Goal: Task Accomplishment & Management: Complete application form

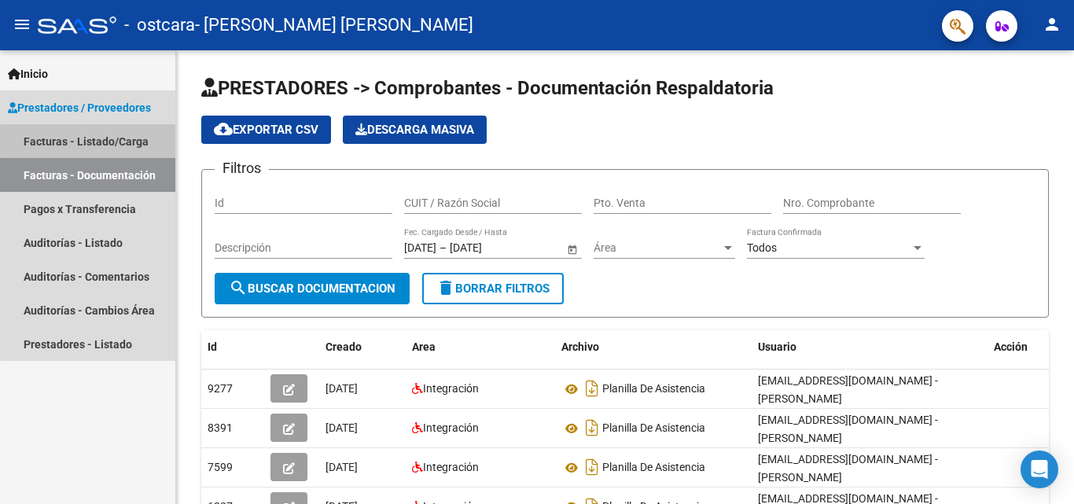
click at [127, 141] on link "Facturas - Listado/Carga" at bounding box center [87, 141] width 175 height 34
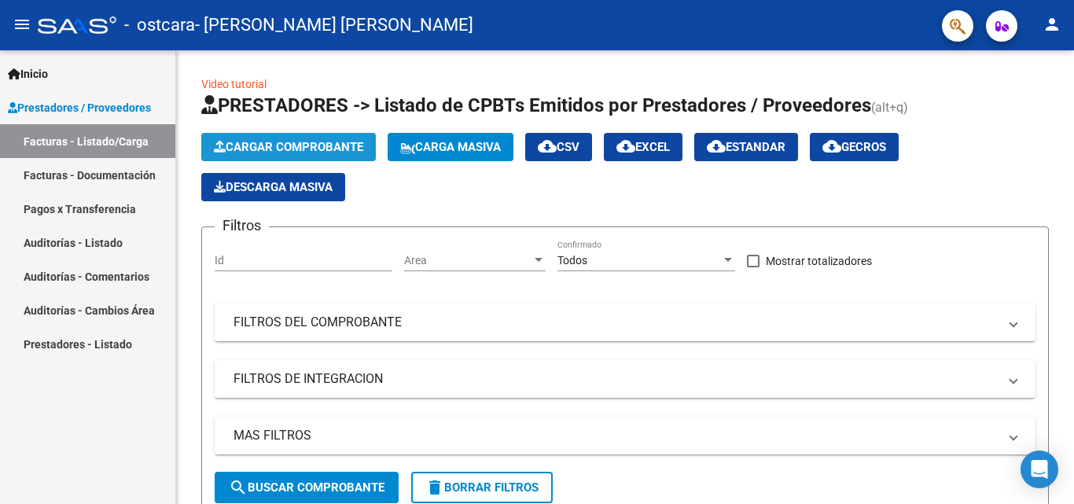
click at [278, 142] on span "Cargar Comprobante" at bounding box center [288, 147] width 149 height 14
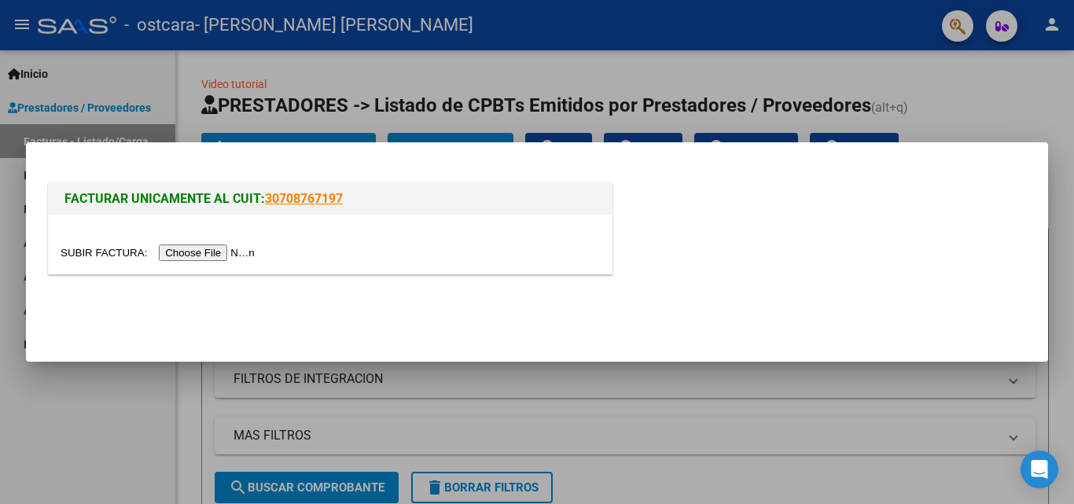
click at [237, 259] on input "file" at bounding box center [160, 252] width 199 height 17
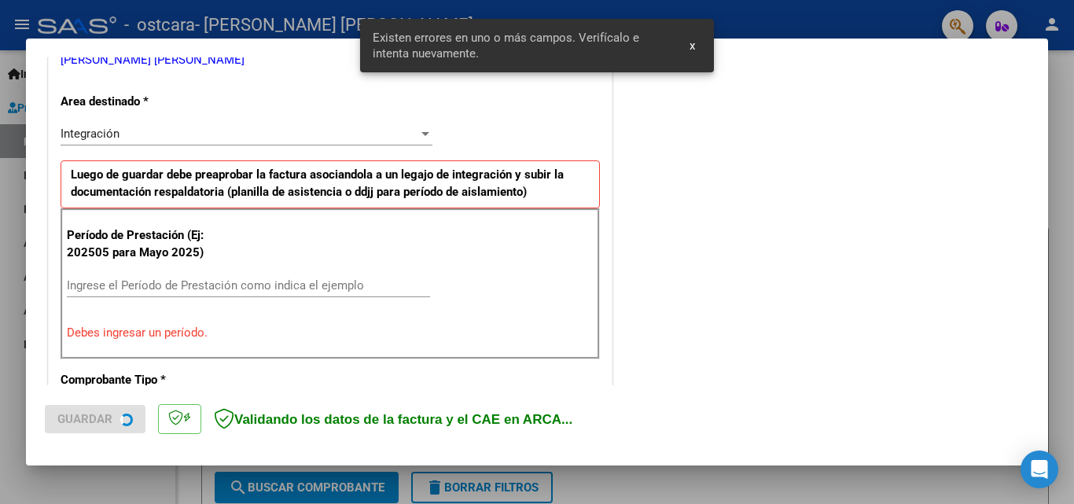
scroll to position [355, 0]
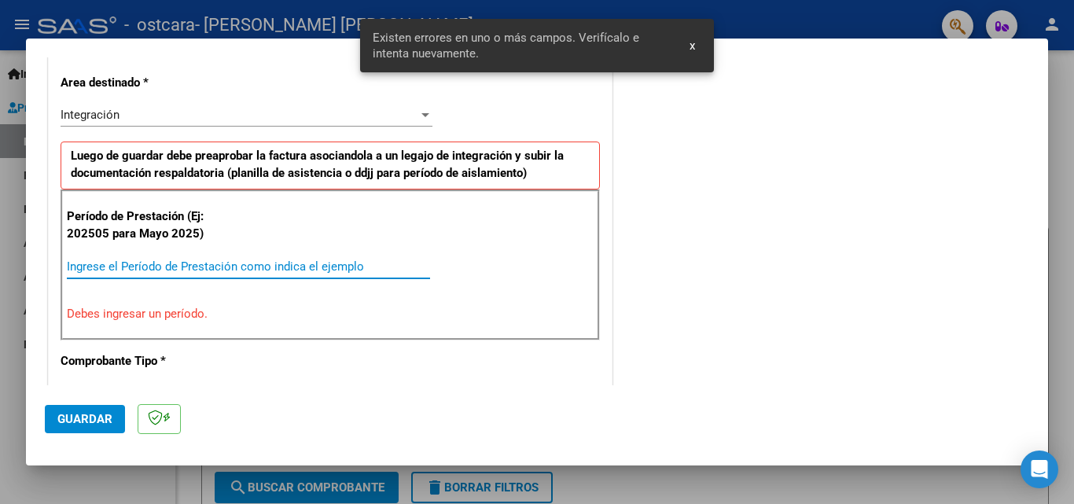
click at [116, 270] on input "Ingrese el Período de Prestación como indica el ejemplo" at bounding box center [248, 266] width 363 height 14
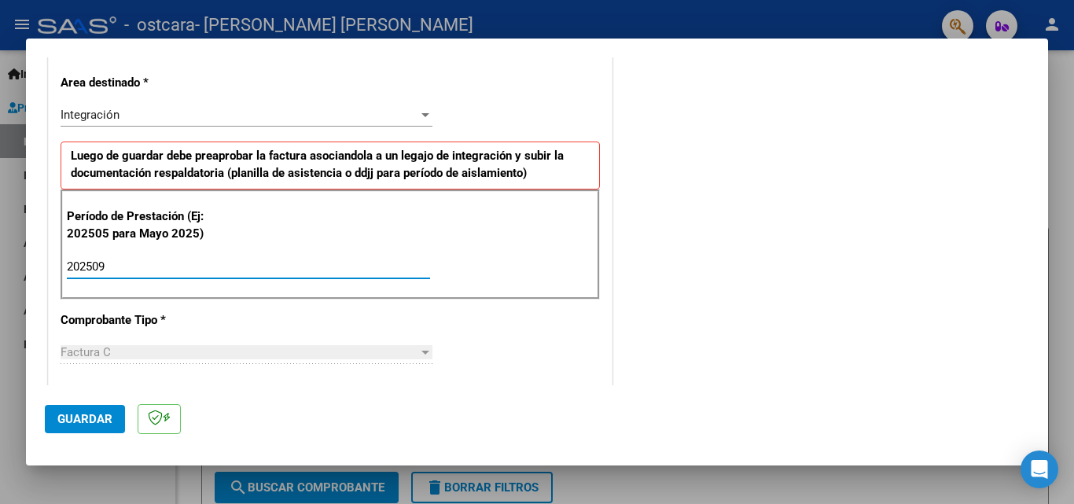
type input "202509"
click at [340, 330] on div "CUIT * 27-31089999-8 Ingresar CUIT ANALISIS PRESTADOR [PERSON_NAME] [PERSON_NAM…" at bounding box center [330, 490] width 563 height 1183
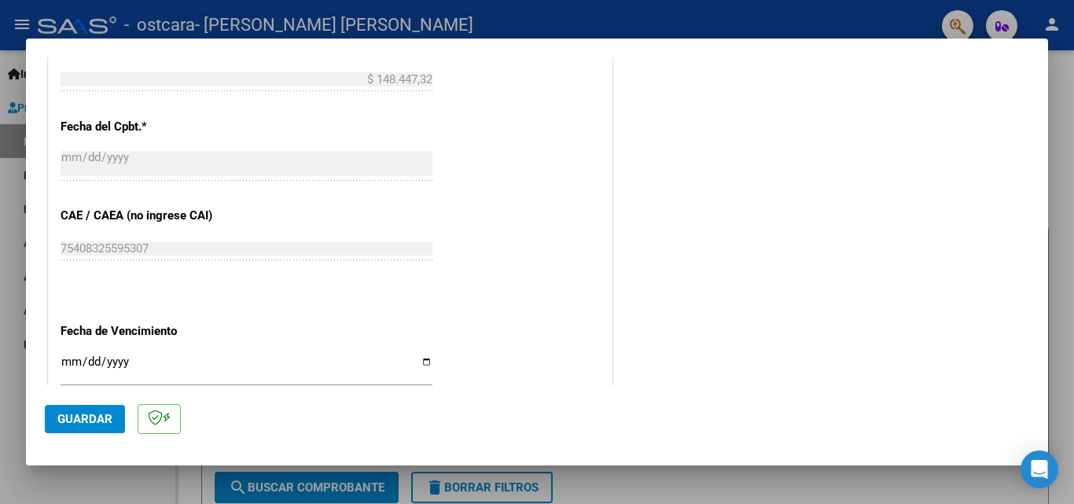
scroll to position [879, 0]
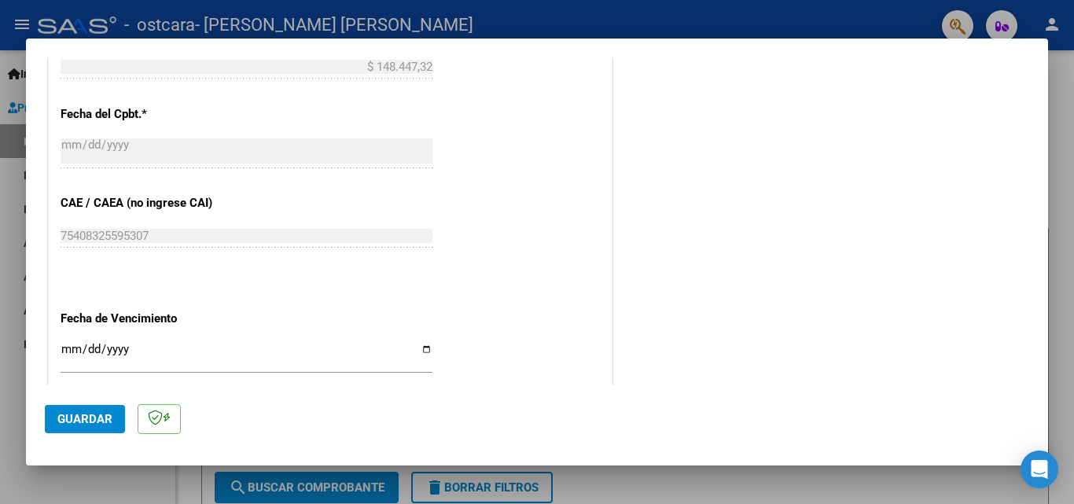
click at [82, 418] on span "Guardar" at bounding box center [84, 419] width 55 height 14
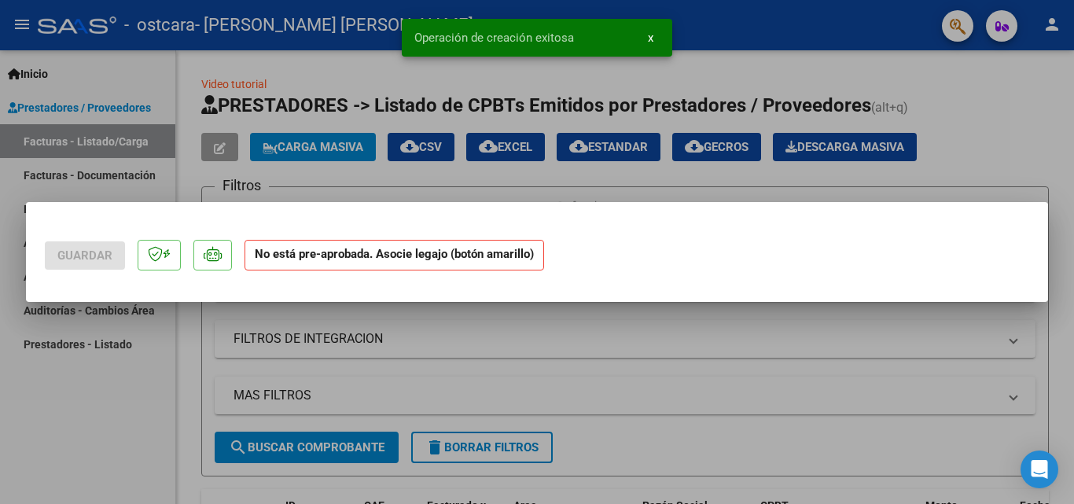
scroll to position [0, 0]
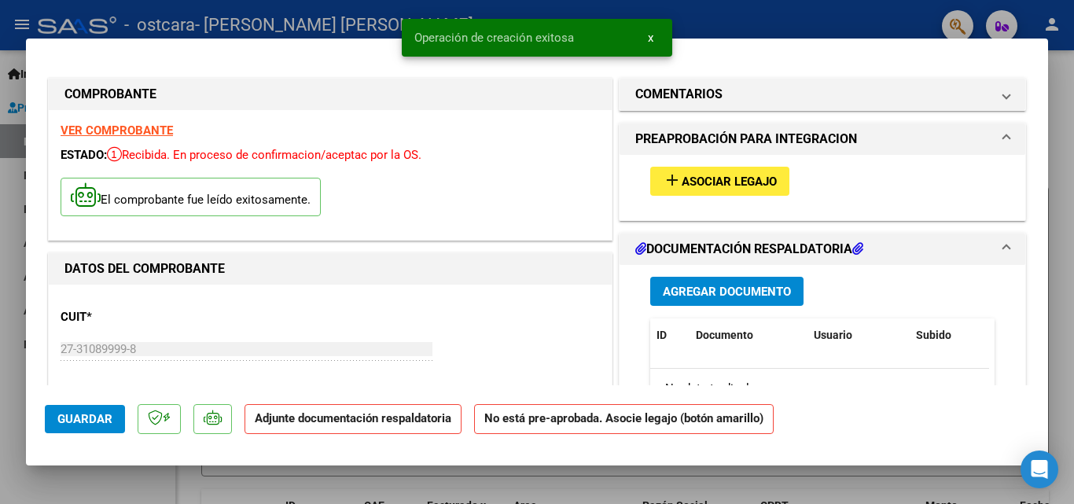
click at [700, 184] on span "Asociar Legajo" at bounding box center [729, 182] width 95 height 14
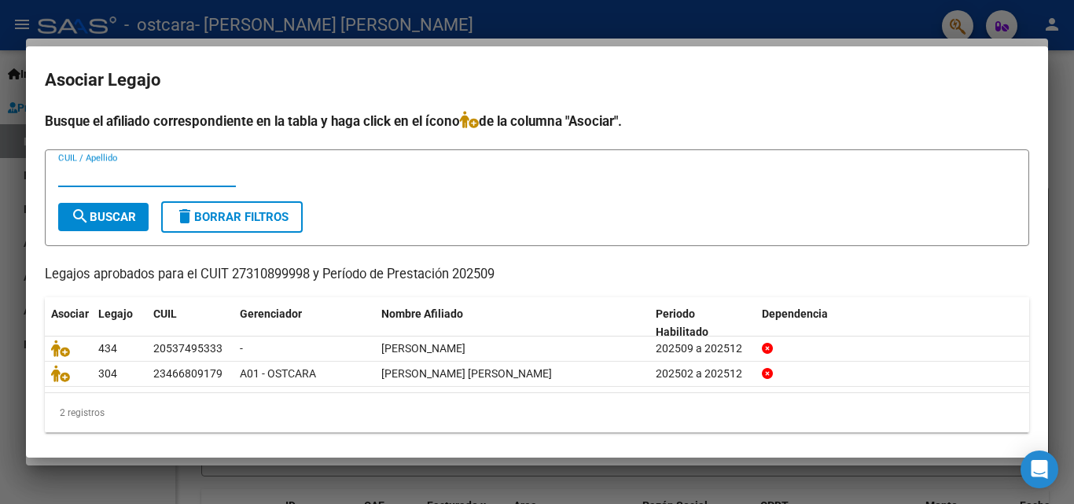
click at [207, 380] on div "23466809179" at bounding box center [187, 374] width 69 height 18
click at [64, 376] on icon at bounding box center [60, 373] width 19 height 17
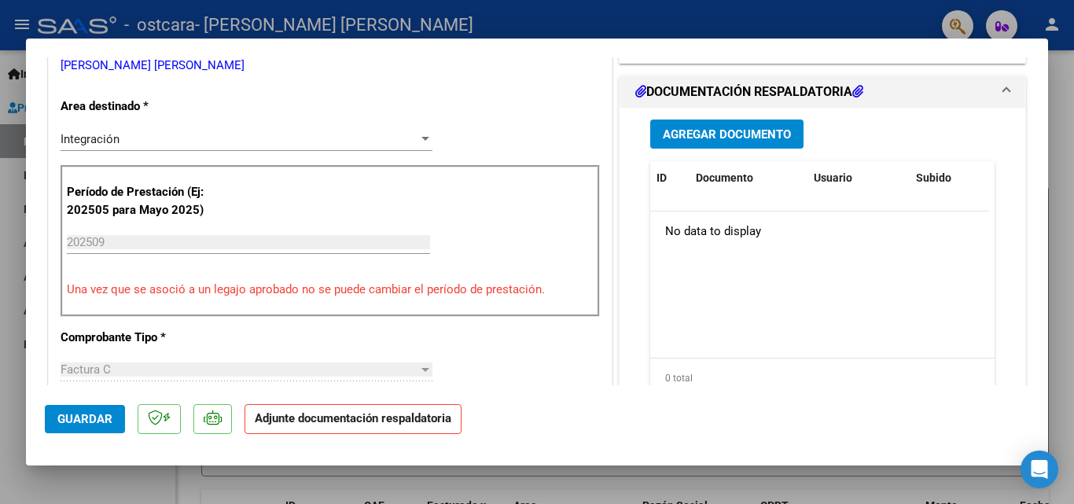
scroll to position [341, 0]
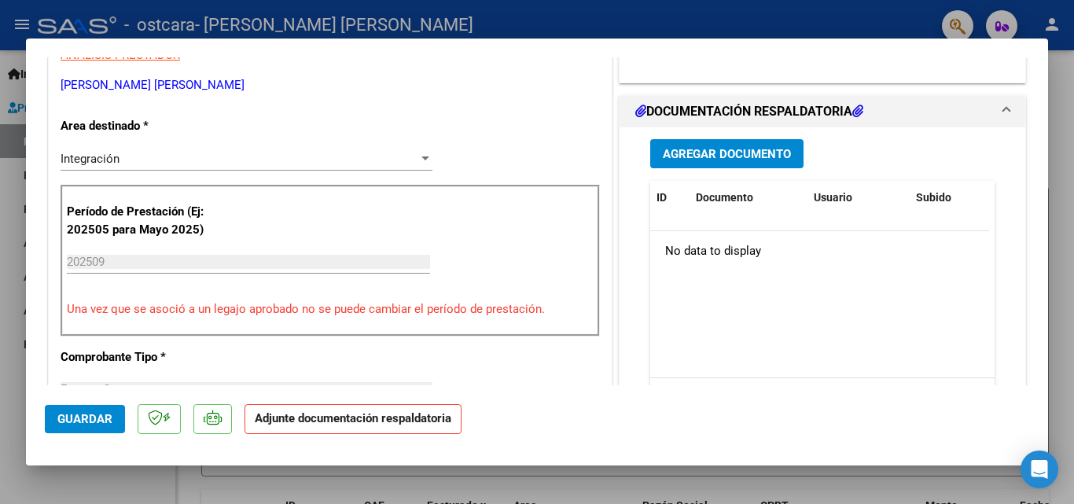
click at [743, 183] on datatable-header-cell "Documento" at bounding box center [748, 198] width 118 height 34
click at [760, 149] on span "Agregar Documento" at bounding box center [727, 154] width 128 height 14
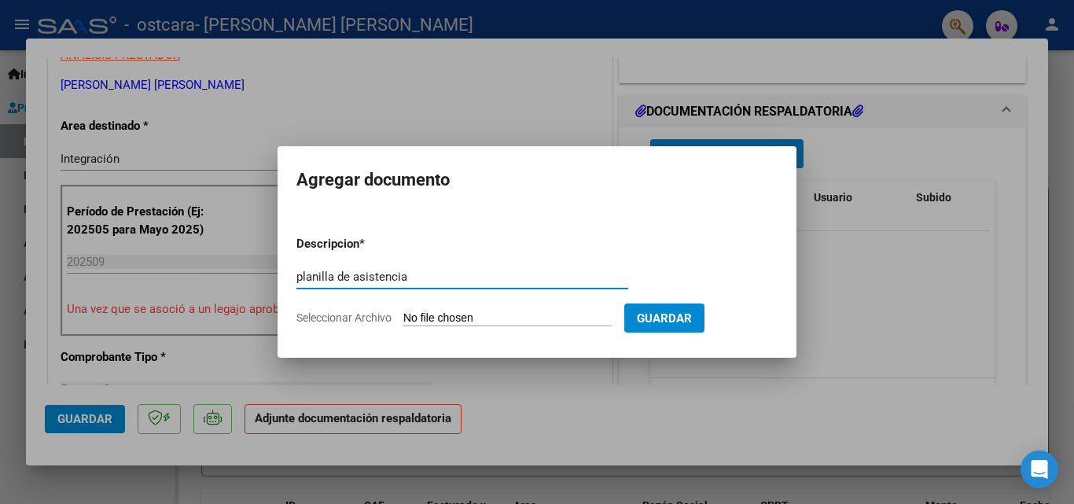
type input "planilla de asistencia"
click at [309, 310] on form "Descripcion * planilla de asistencia Escriba aquí una descripcion Seleccionar A…" at bounding box center [536, 280] width 481 height 115
click at [329, 317] on span "Seleccionar Archivo" at bounding box center [343, 317] width 95 height 13
click at [403, 317] on input "Seleccionar Archivo" at bounding box center [507, 318] width 208 height 15
type input "C:\fakepath\[PERSON_NAME] [DATE] .pdf"
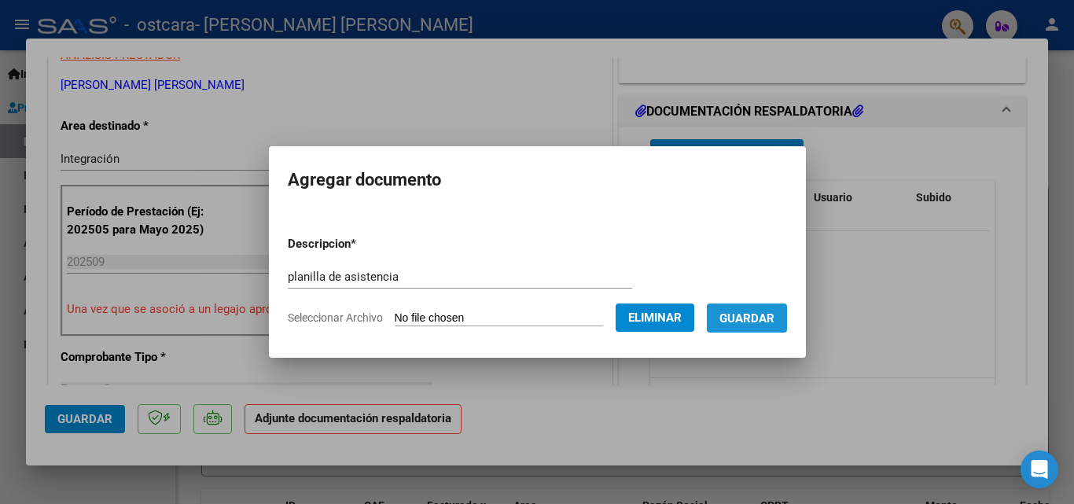
click at [749, 323] on span "Guardar" at bounding box center [746, 318] width 55 height 14
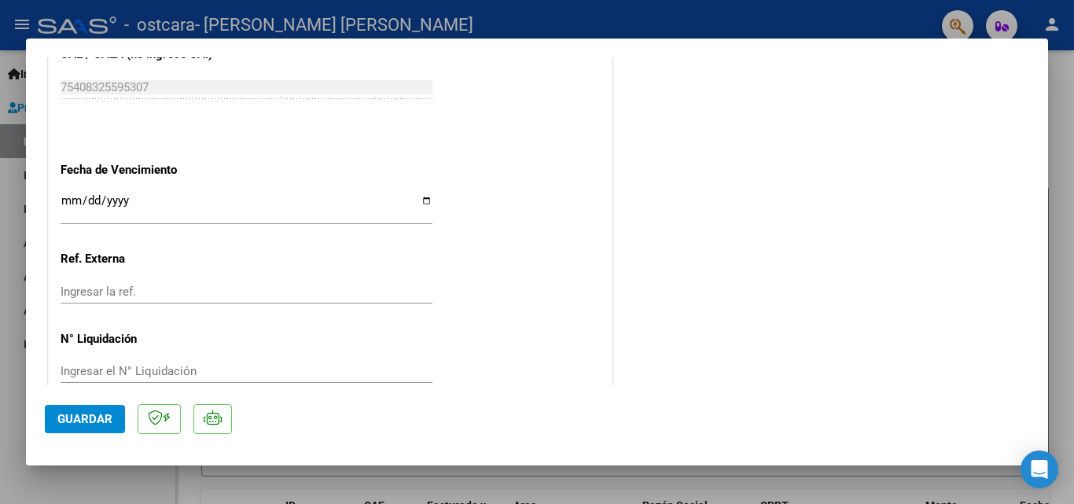
scroll to position [1079, 0]
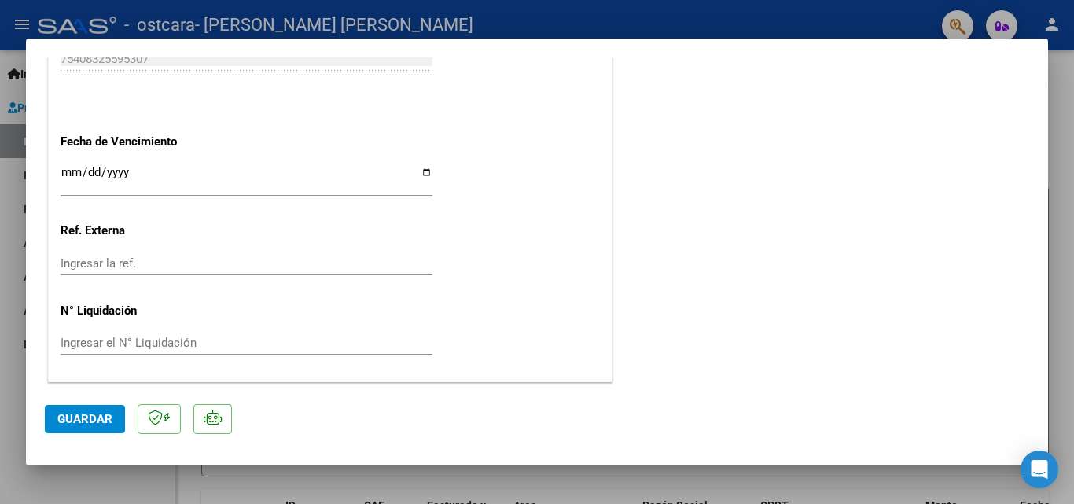
click at [68, 425] on span "Guardar" at bounding box center [84, 419] width 55 height 14
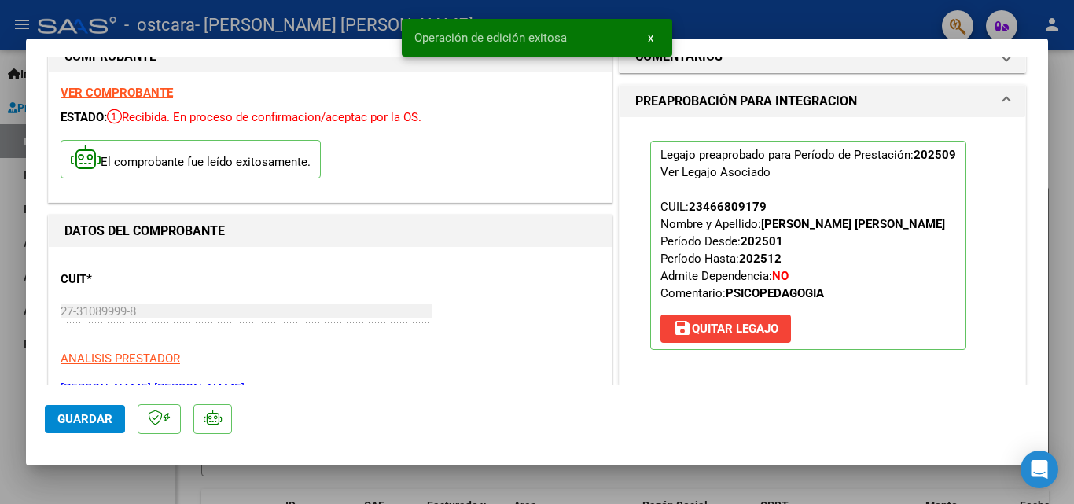
scroll to position [0, 0]
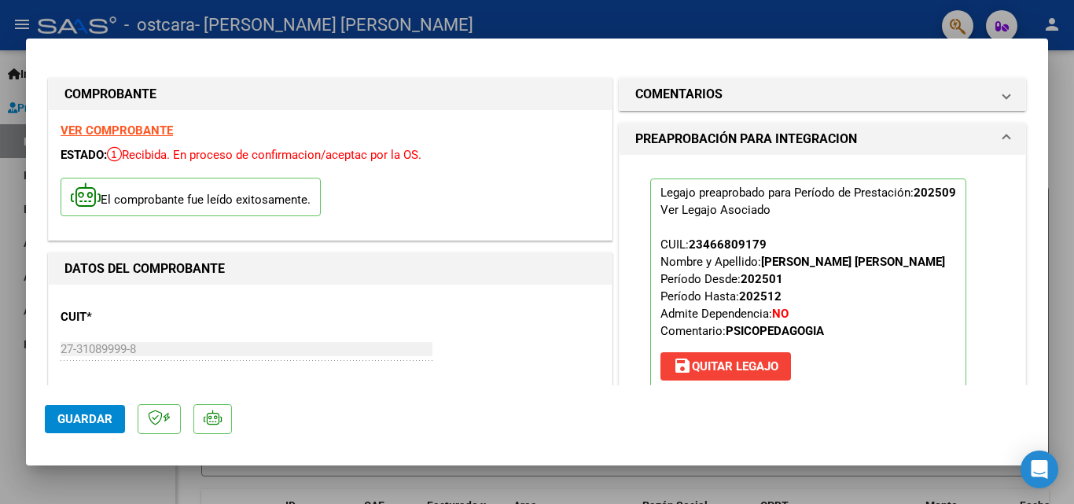
click at [1073, 193] on div at bounding box center [537, 252] width 1074 height 504
type input "$ 0,00"
